Goal: Task Accomplishment & Management: Use online tool/utility

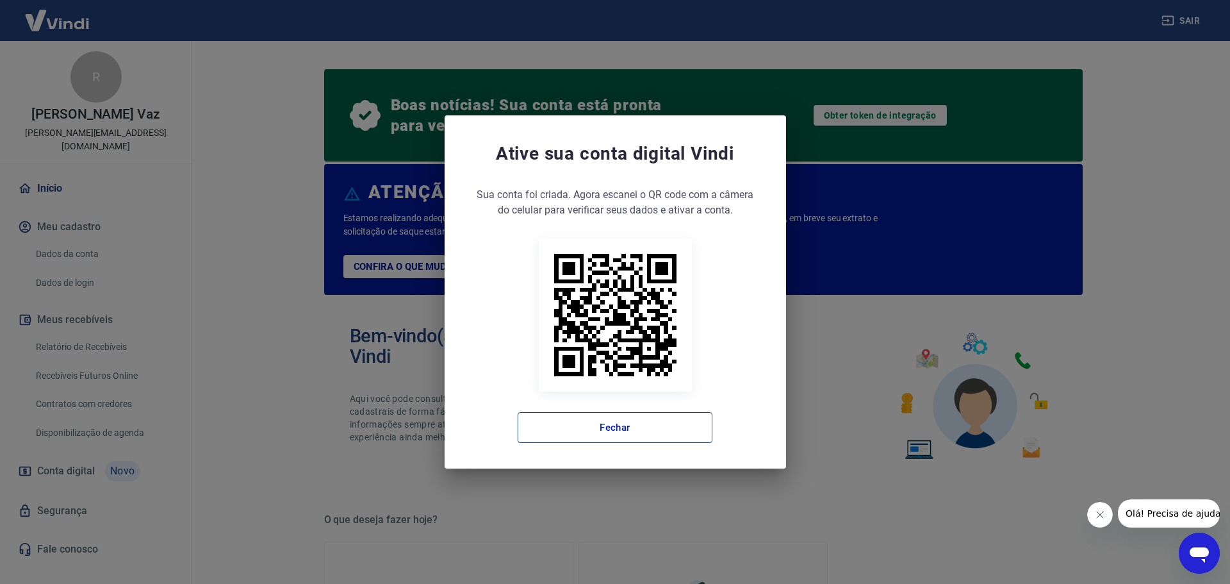
click at [634, 430] on button "Fechar" at bounding box center [615, 427] width 195 height 31
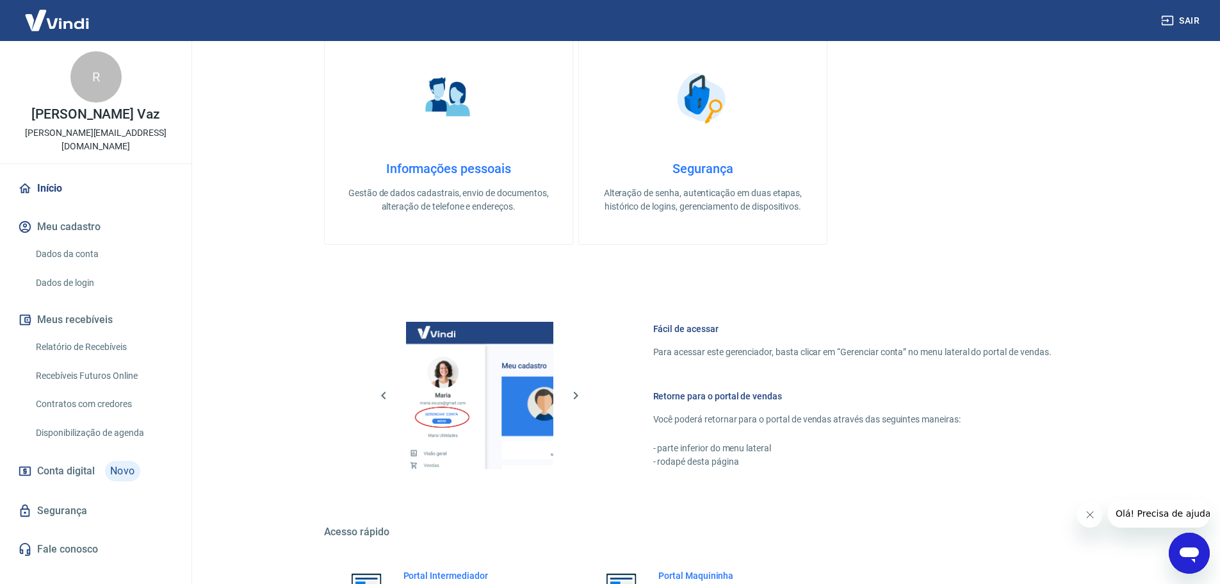
scroll to position [513, 0]
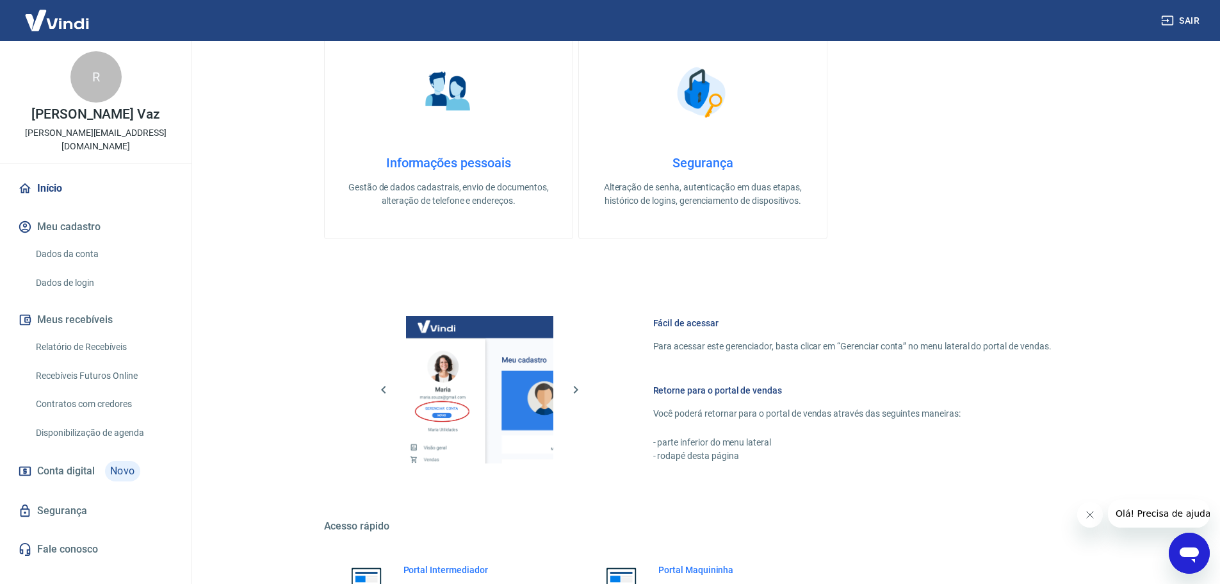
click at [67, 462] on span "Conta digital" at bounding box center [66, 471] width 58 height 18
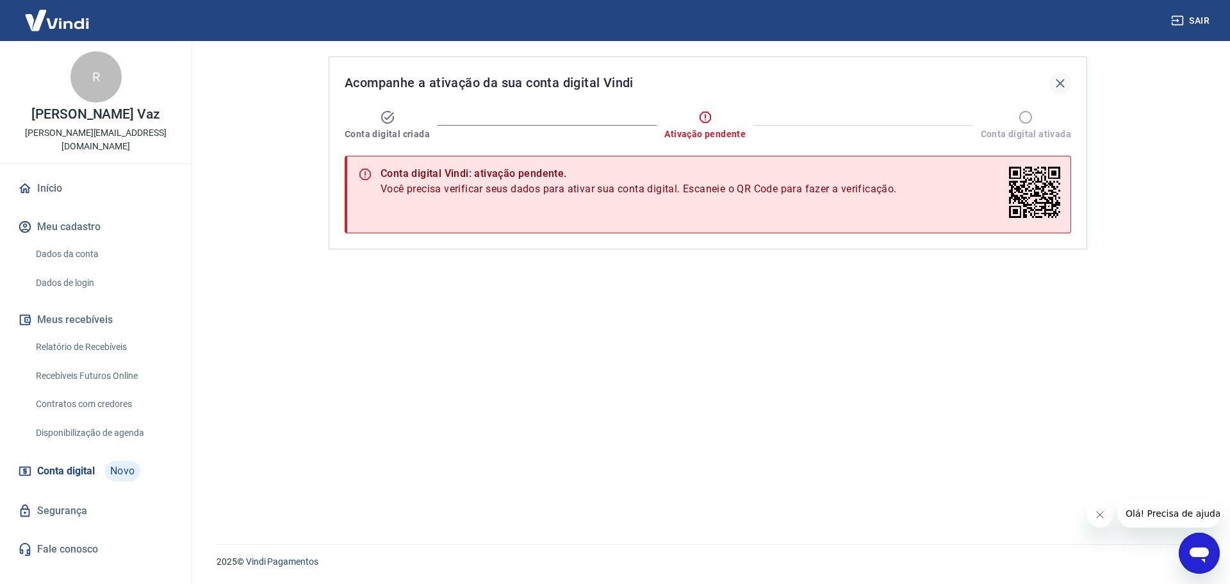
click at [1057, 88] on icon "button" at bounding box center [1060, 83] width 15 height 15
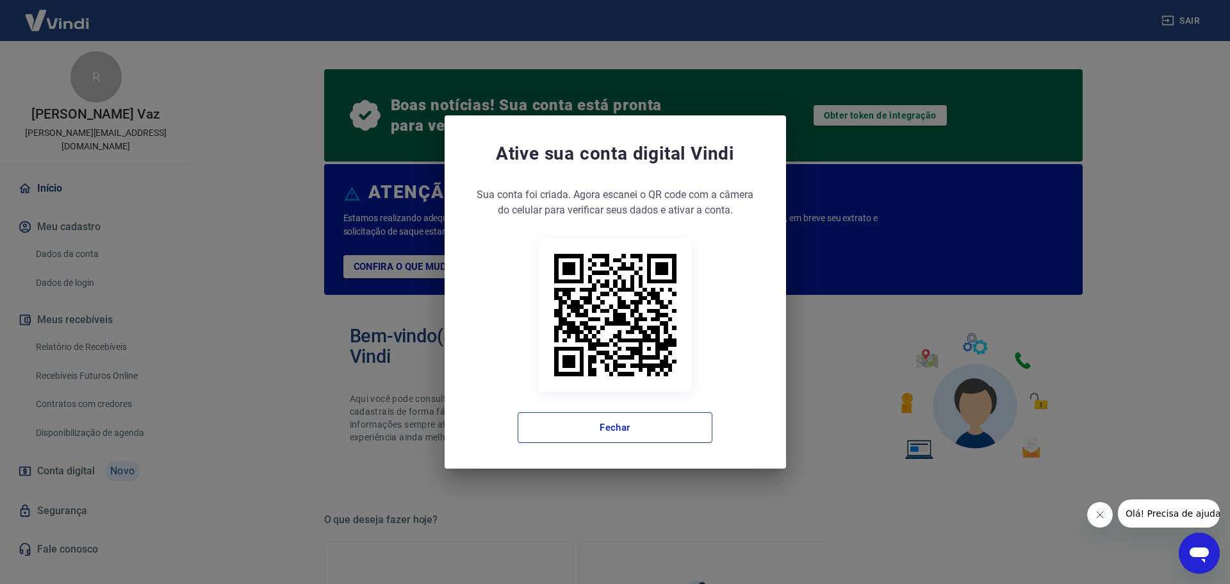
click at [651, 429] on button "Fechar" at bounding box center [615, 427] width 195 height 31
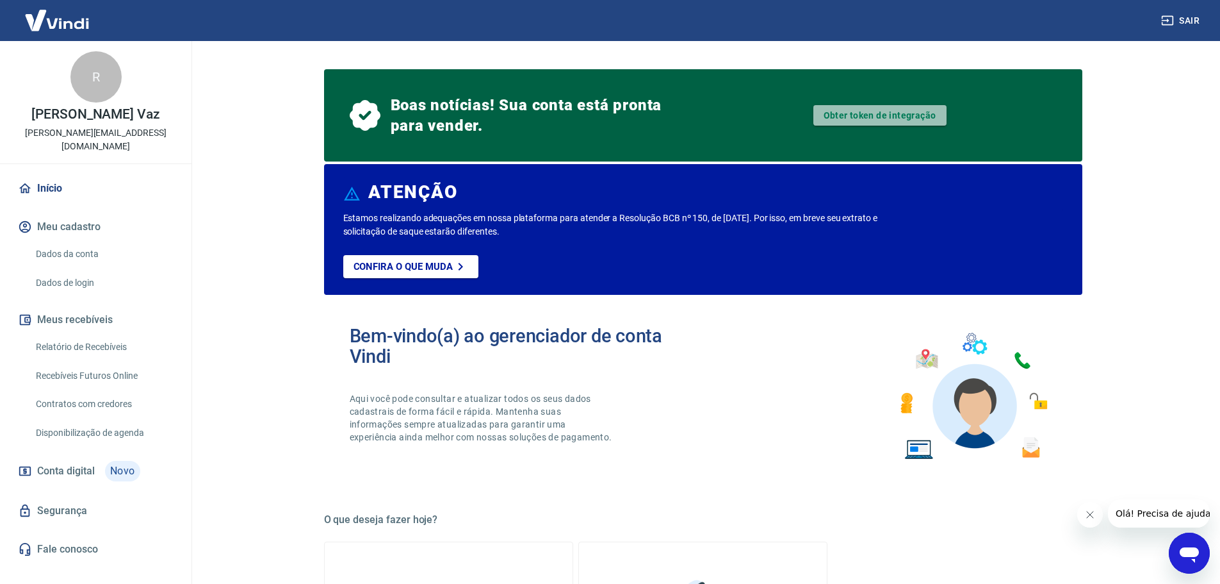
click at [878, 118] on link "Obter token de integração" at bounding box center [880, 115] width 133 height 21
click at [62, 180] on link "Início" at bounding box center [95, 188] width 161 height 28
